Goal: Information Seeking & Learning: Learn about a topic

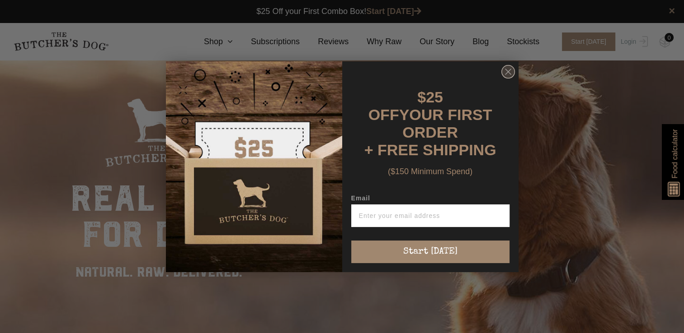
click at [510, 76] on circle "Close dialog" at bounding box center [507, 71] width 13 height 13
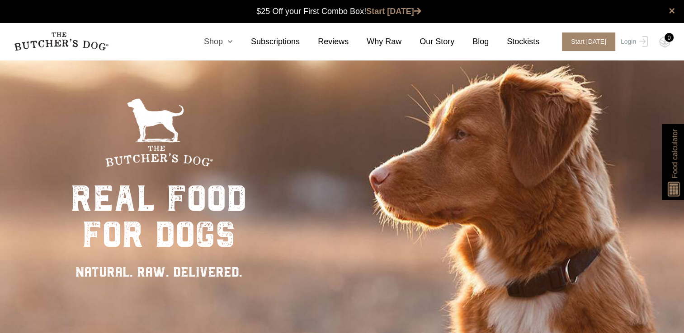
click at [233, 41] on icon at bounding box center [228, 41] width 10 height 8
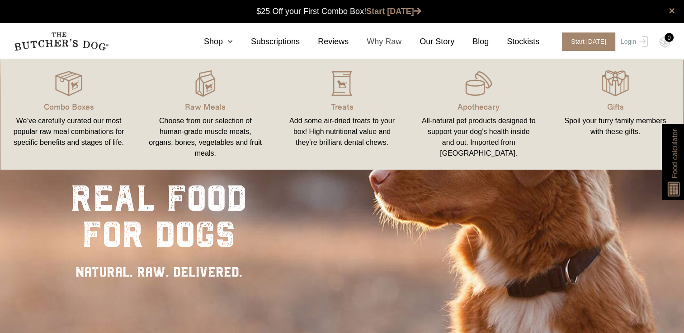
click at [387, 39] on link "Why Raw" at bounding box center [374, 42] width 53 height 12
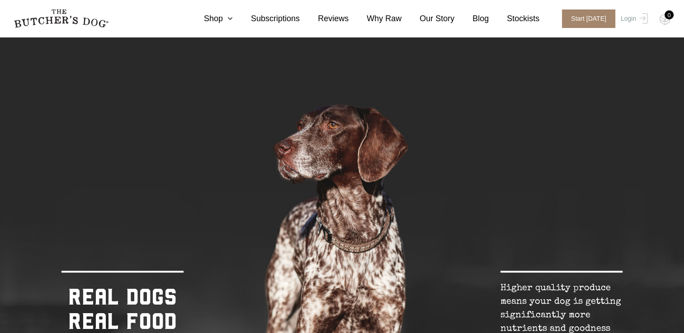
scroll to position [347, 0]
